Goal: Find specific page/section: Find specific page/section

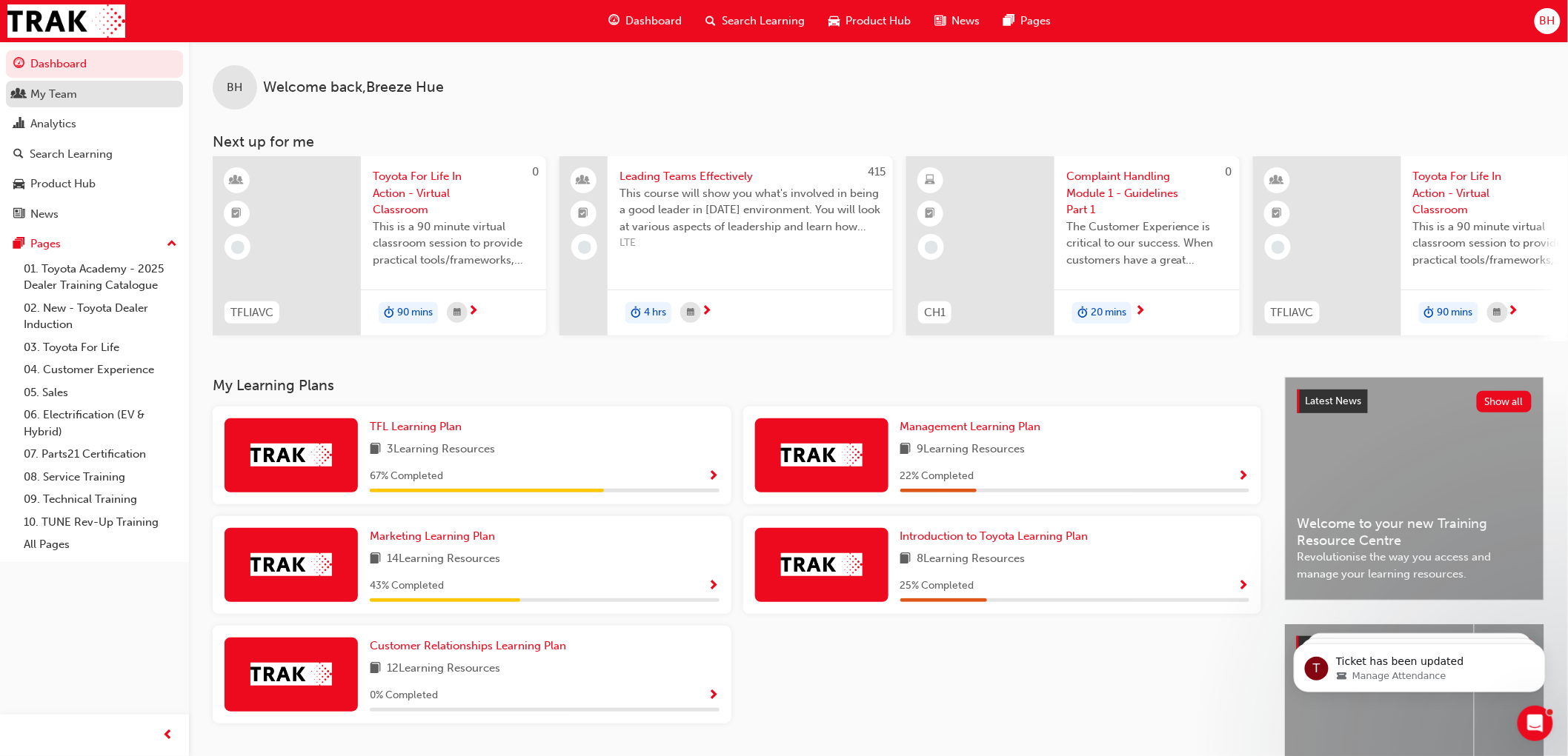
click at [78, 102] on div "My Team" at bounding box center [94, 94] width 162 height 19
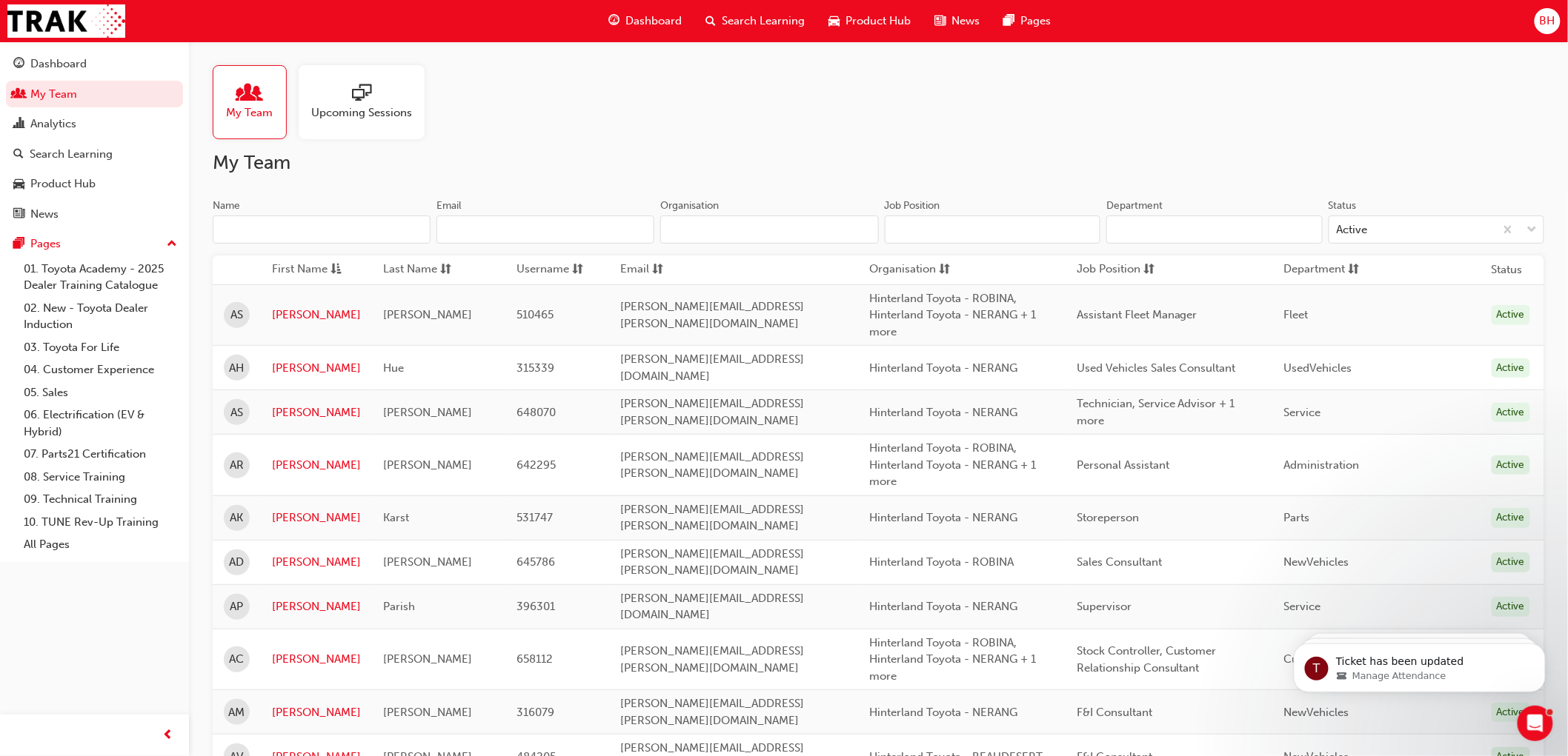
click at [254, 225] on input "Name" at bounding box center [321, 229] width 218 height 28
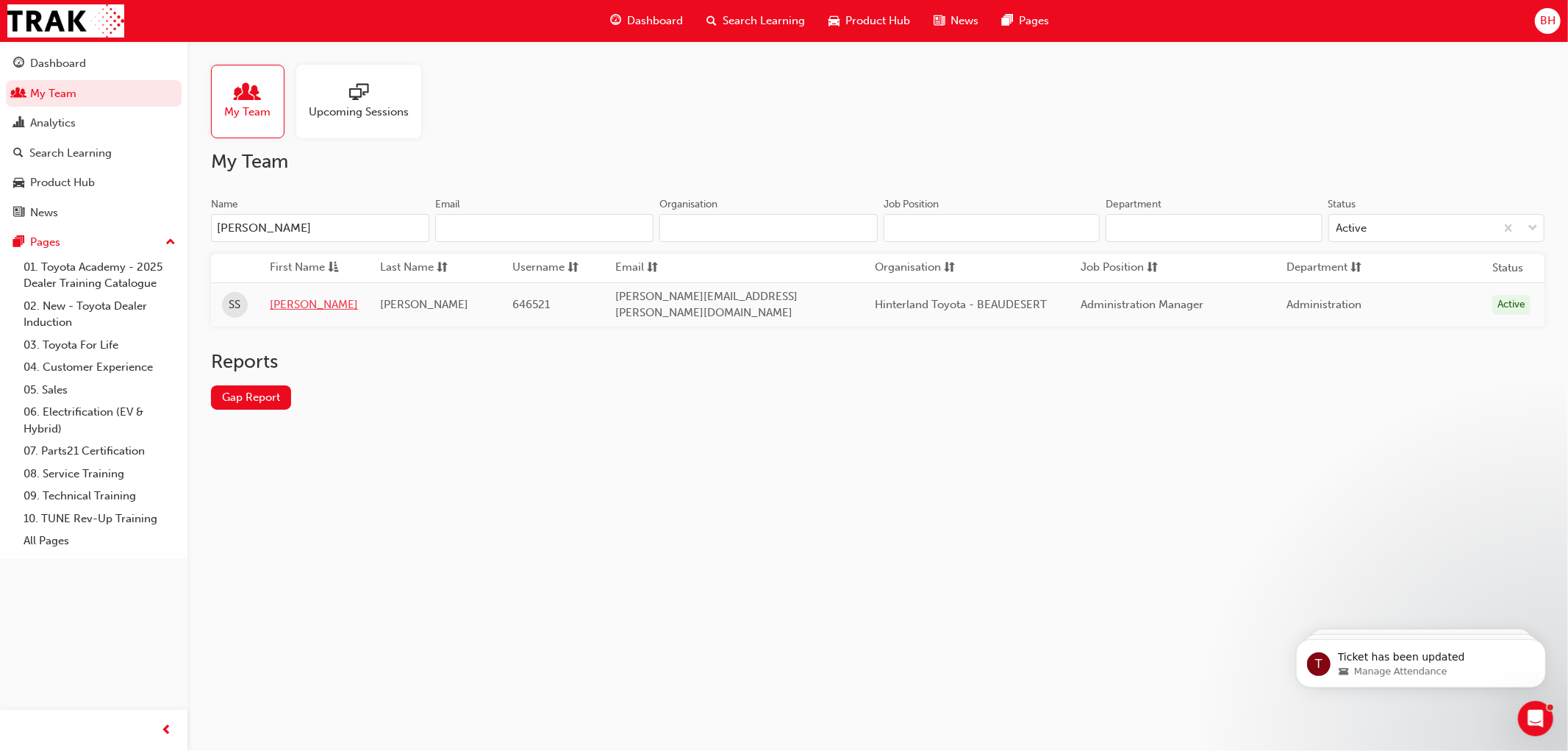
type input "[PERSON_NAME]"
click at [281, 299] on link "[PERSON_NAME]" at bounding box center [314, 305] width 88 height 17
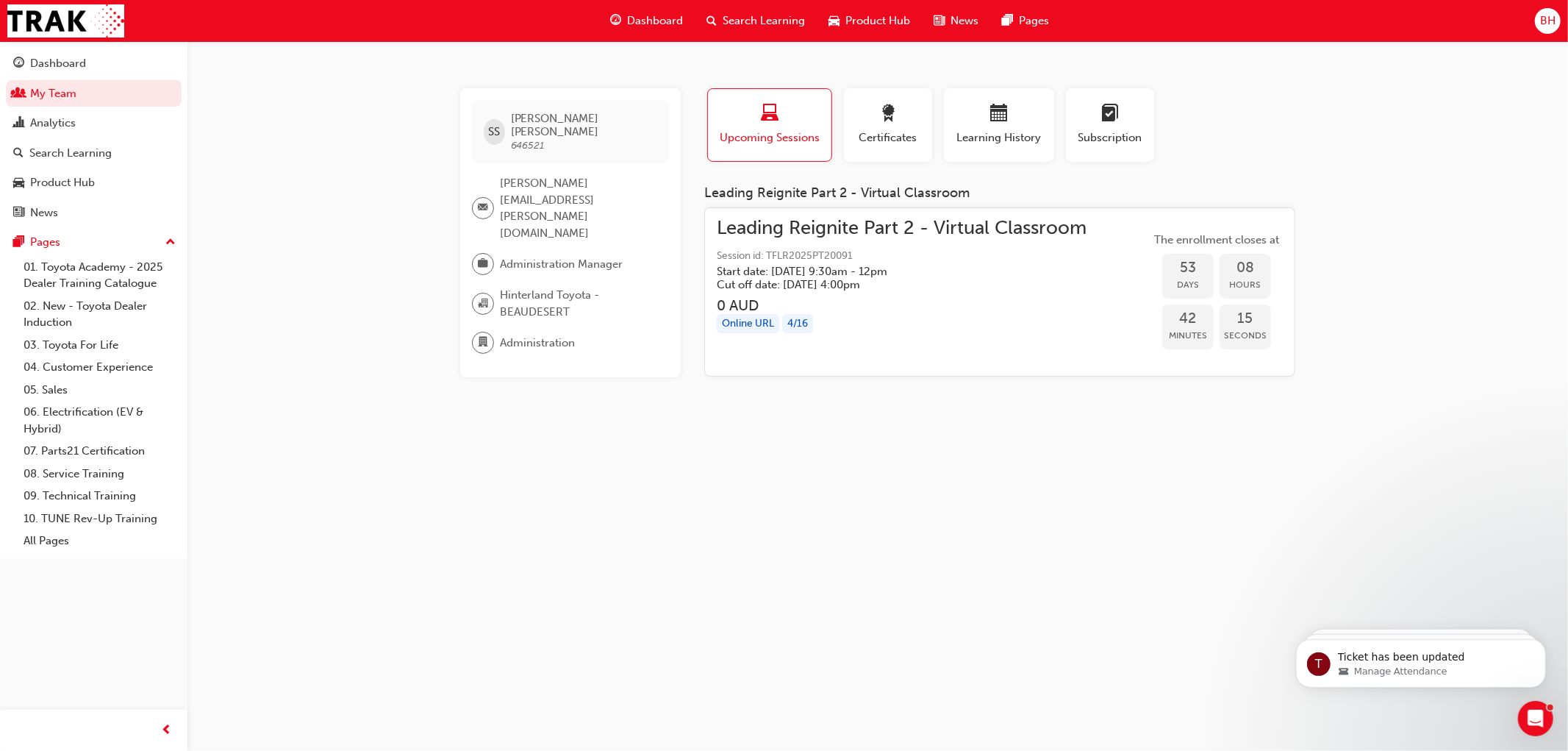
click at [401, 415] on div "SS [PERSON_NAME] 646521 [PERSON_NAME][EMAIL_ADDRESS][PERSON_NAME][DOMAIN_NAME] …" at bounding box center [784, 376] width 1568 height 751
click at [399, 437] on div "SS [PERSON_NAME] 646521 [PERSON_NAME][EMAIL_ADDRESS][PERSON_NAME][DOMAIN_NAME] …" at bounding box center [784, 376] width 1568 height 751
click at [76, 89] on link "My Team" at bounding box center [94, 93] width 176 height 27
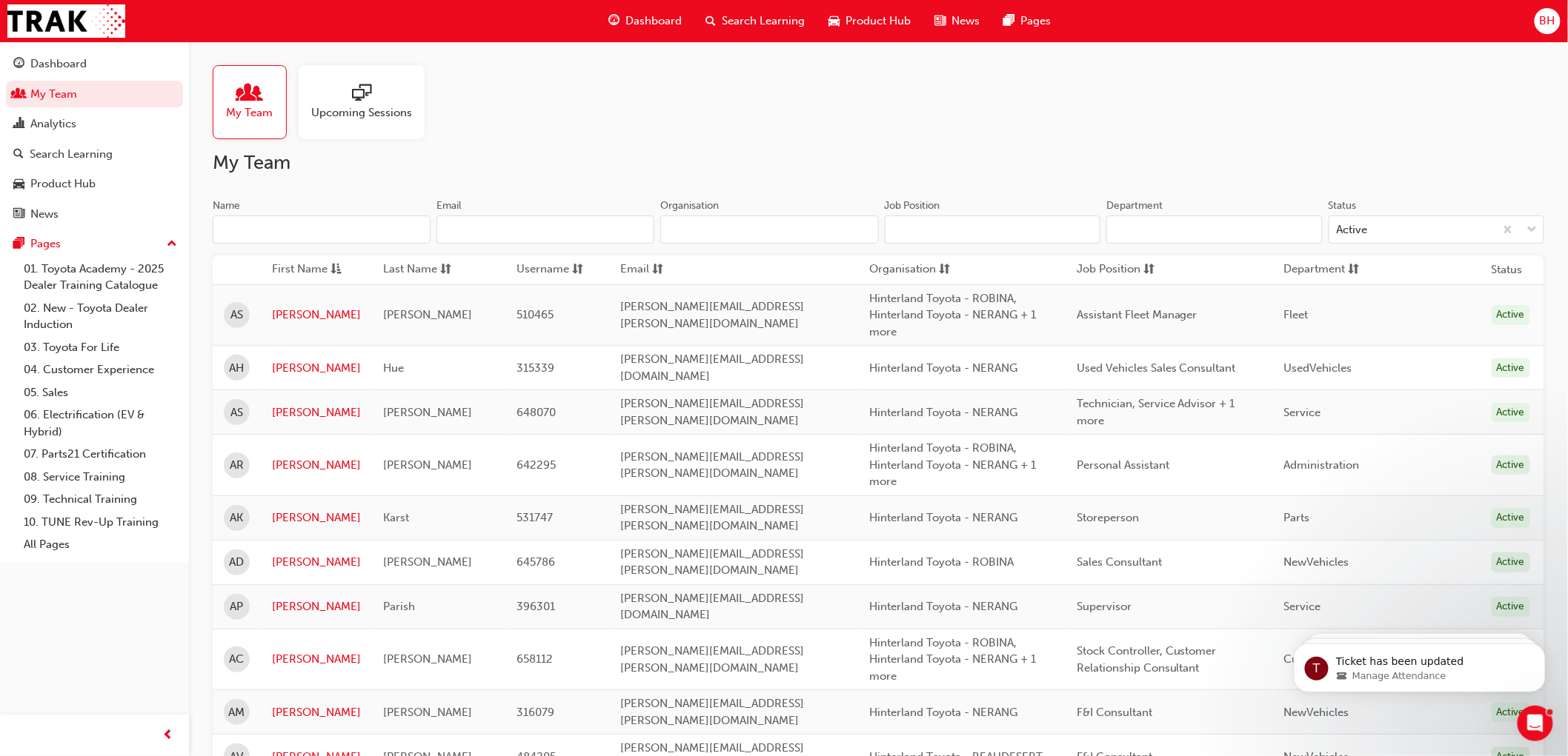
click at [574, 126] on div "My Team Upcoming Sessions" at bounding box center [878, 102] width 1332 height 74
